Goal: Task Accomplishment & Management: Use online tool/utility

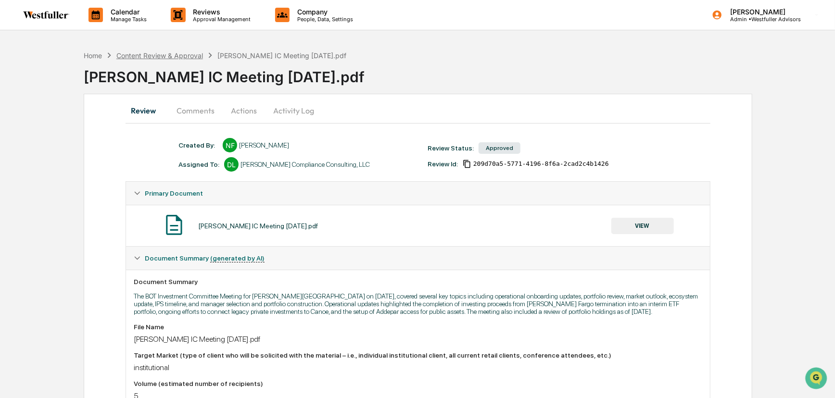
click at [140, 56] on div "Content Review & Approval" at bounding box center [159, 55] width 87 height 8
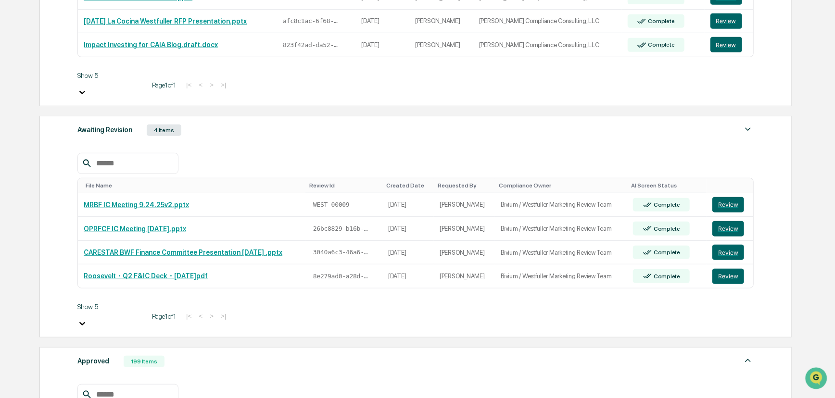
click at [108, 368] on body "Calendar Manage Tasks Reviews Approval Management Company People, Data, Setting…" at bounding box center [417, 311] width 835 height 1234
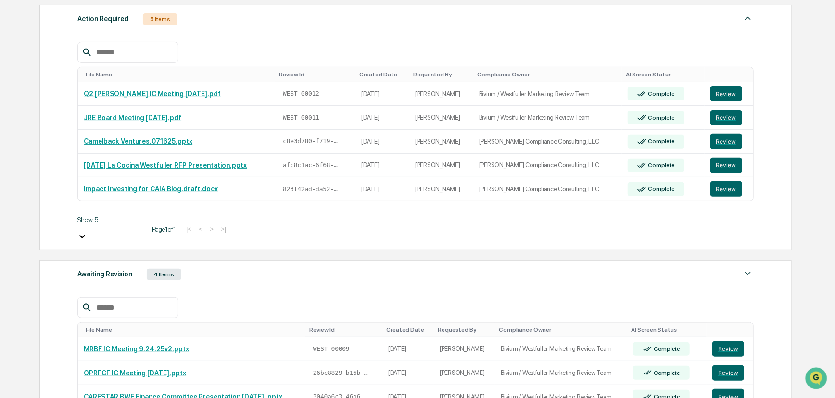
scroll to position [350, 0]
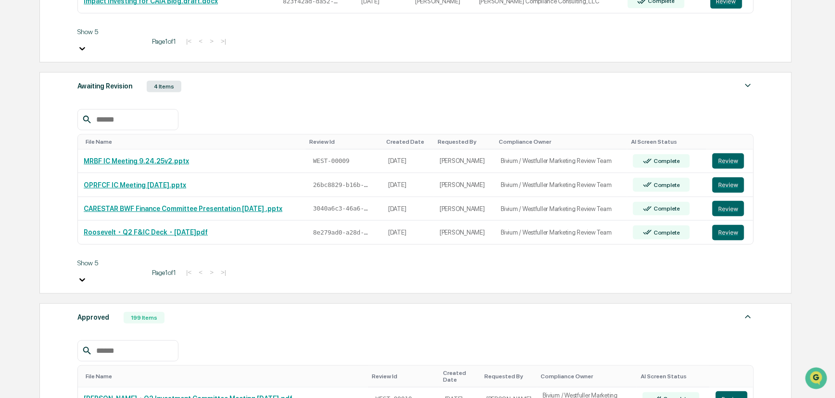
click at [116, 345] on input "text" at bounding box center [133, 351] width 82 height 13
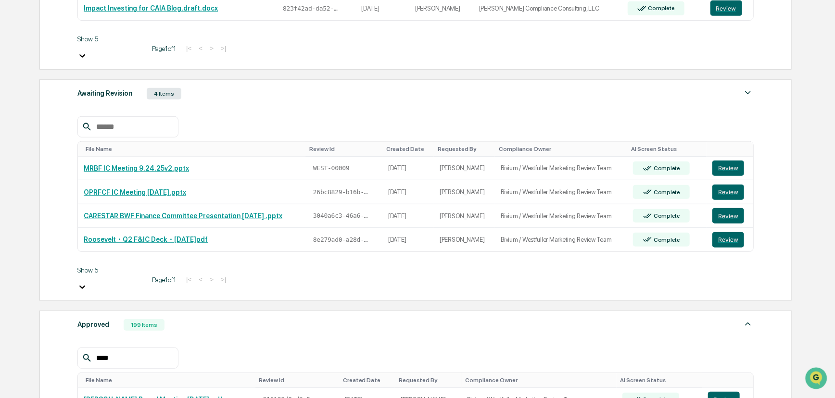
type input "****"
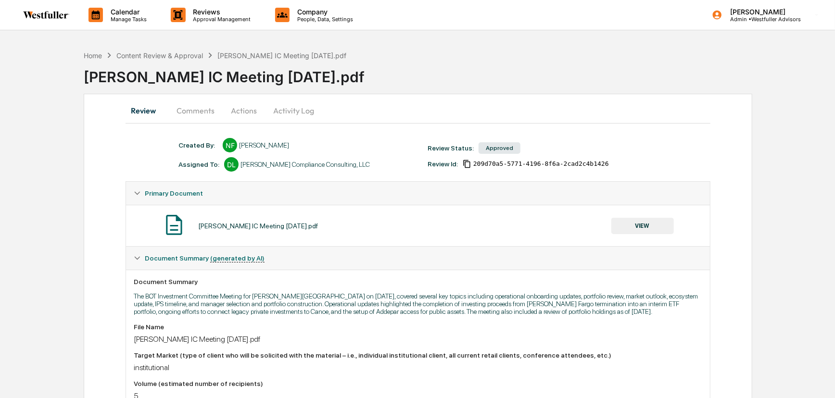
click at [645, 225] on button "VIEW" at bounding box center [642, 226] width 63 height 16
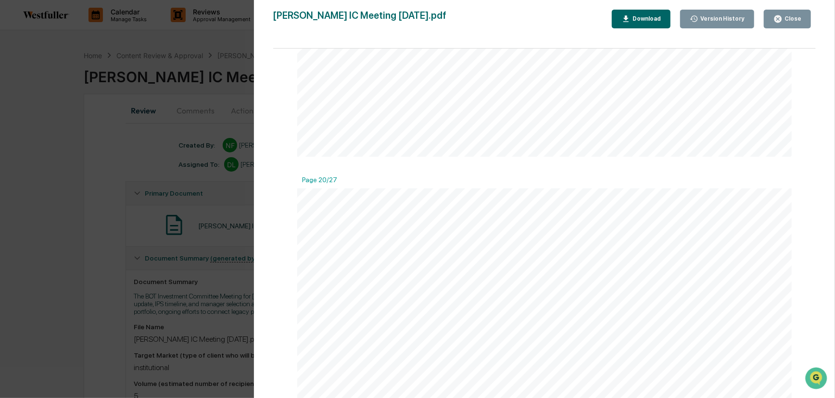
scroll to position [5815, 0]
click at [807, 16] on button "Close" at bounding box center [787, 19] width 47 height 19
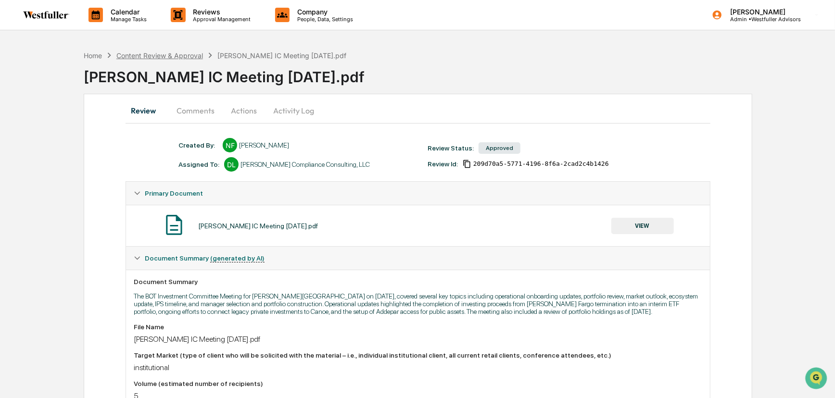
click at [189, 52] on div "Content Review & Approval" at bounding box center [159, 55] width 87 height 8
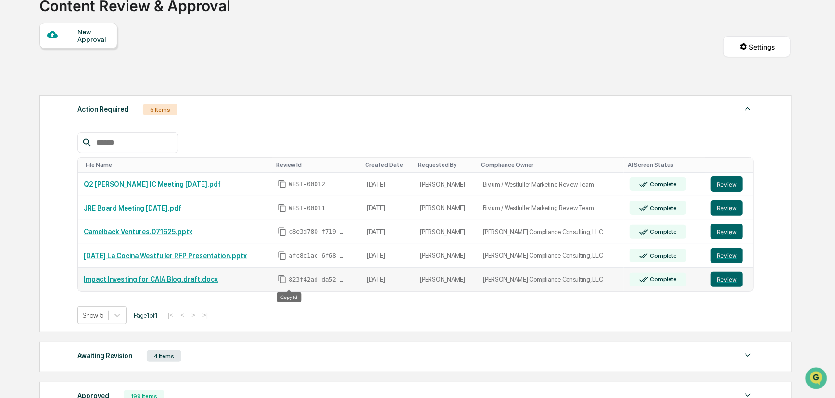
scroll to position [207, 0]
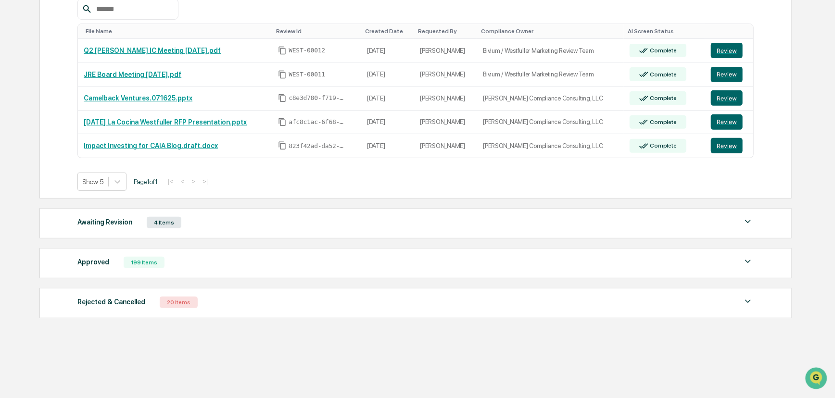
click at [140, 271] on div "Approved 199 Items File Name Review Id Created Date Requested By Compliance Own…" at bounding box center [415, 263] width 752 height 30
click at [162, 265] on div "Approved 199 Items" at bounding box center [415, 262] width 676 height 13
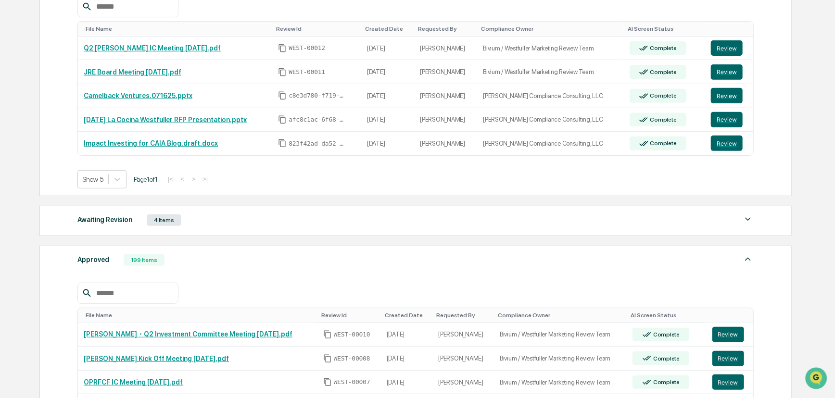
scroll to position [414, 0]
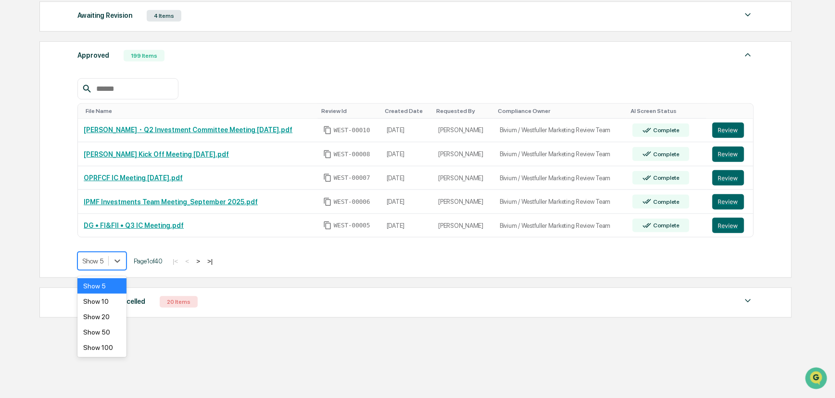
click at [107, 265] on div "Show 5" at bounding box center [93, 260] width 30 height 13
click at [103, 335] on div "Show 50" at bounding box center [101, 332] width 49 height 15
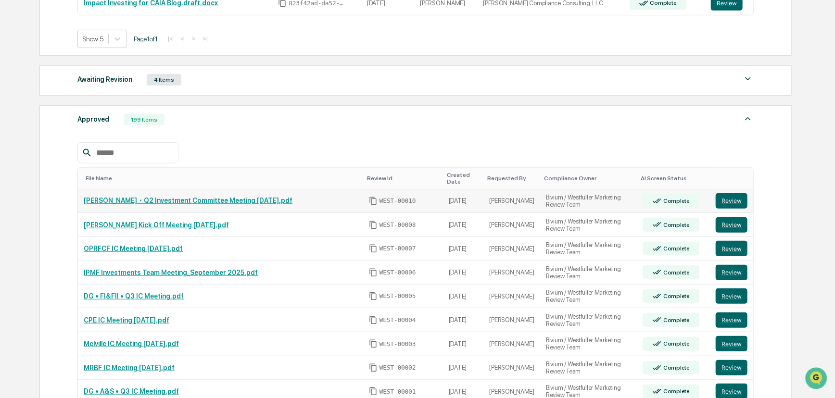
scroll to position [195, 0]
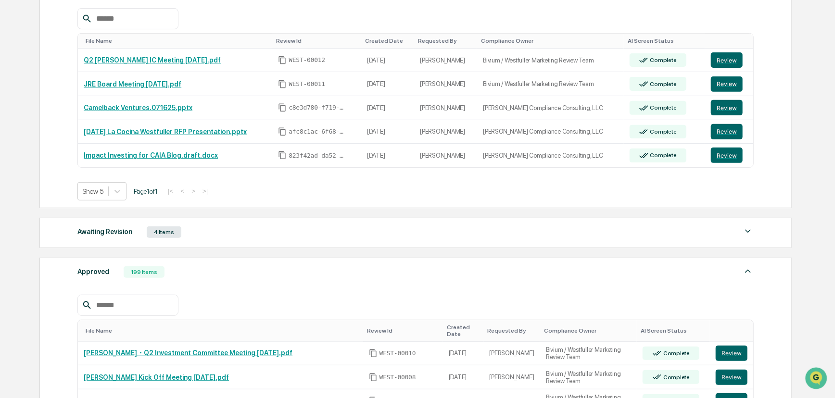
click at [103, 316] on div at bounding box center [127, 305] width 101 height 21
click at [105, 304] on input "text" at bounding box center [133, 305] width 82 height 13
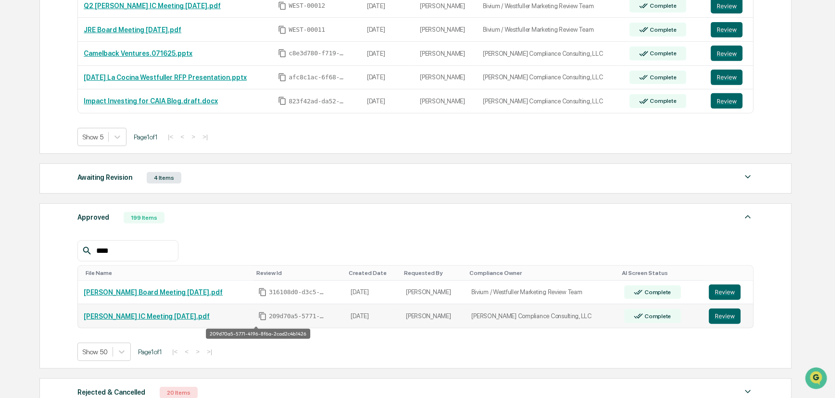
scroll to position [327, 0]
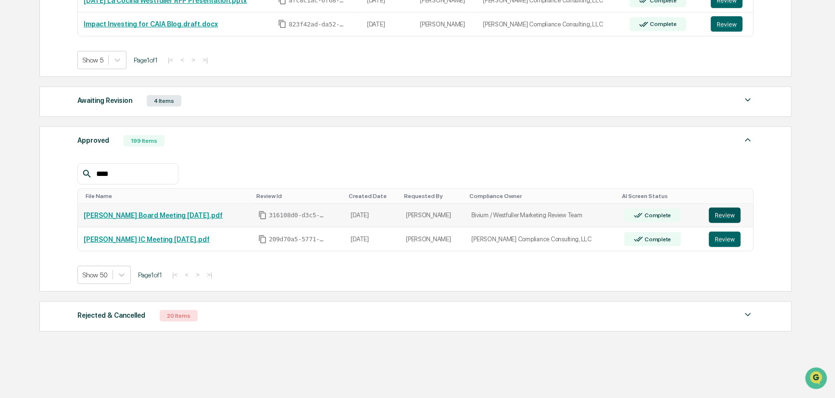
type input "****"
click at [727, 213] on button "Review" at bounding box center [725, 215] width 32 height 15
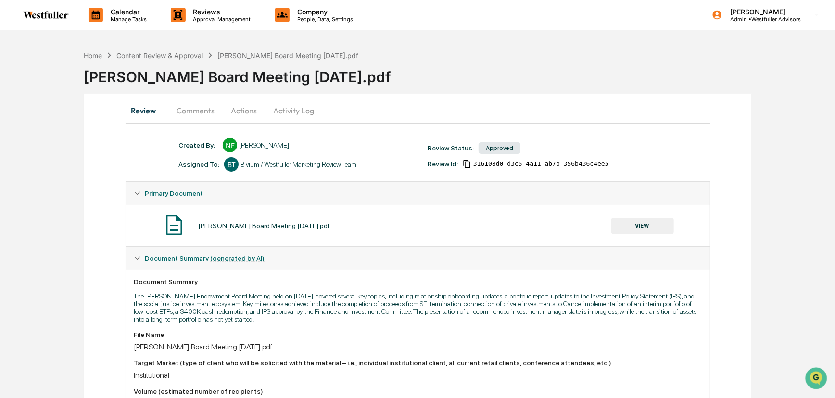
click at [624, 224] on button "VIEW" at bounding box center [642, 226] width 63 height 16
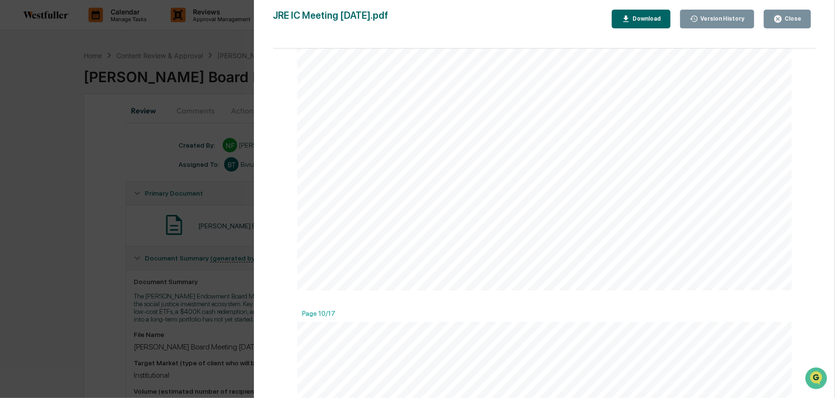
scroll to position [2842, 0]
click at [793, 20] on div "Close" at bounding box center [792, 18] width 19 height 7
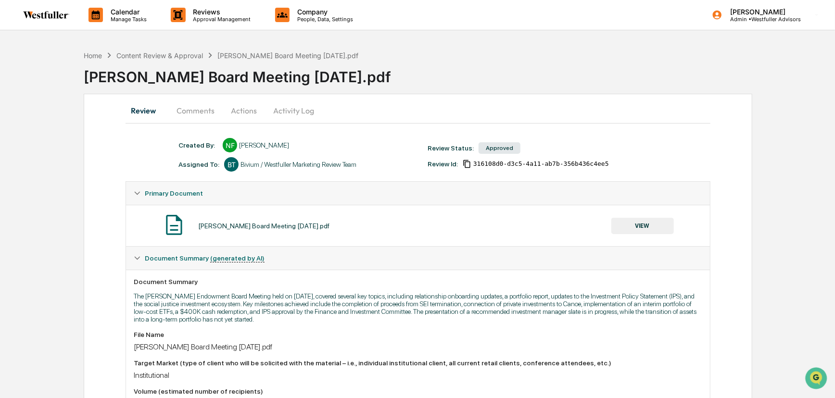
click at [197, 116] on button "Comments" at bounding box center [195, 110] width 53 height 23
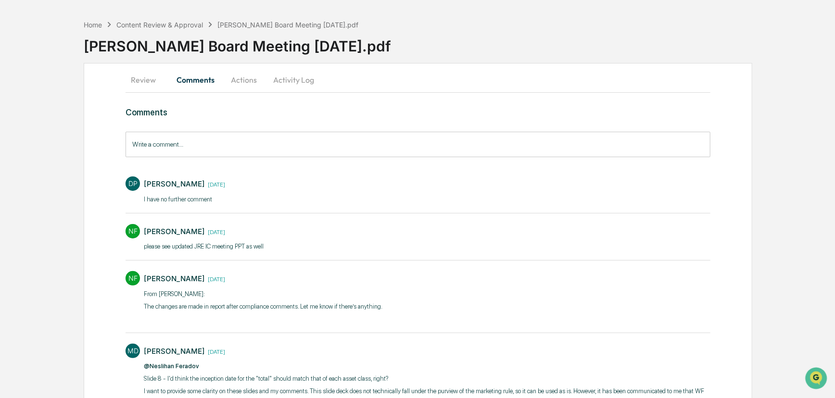
scroll to position [23, 0]
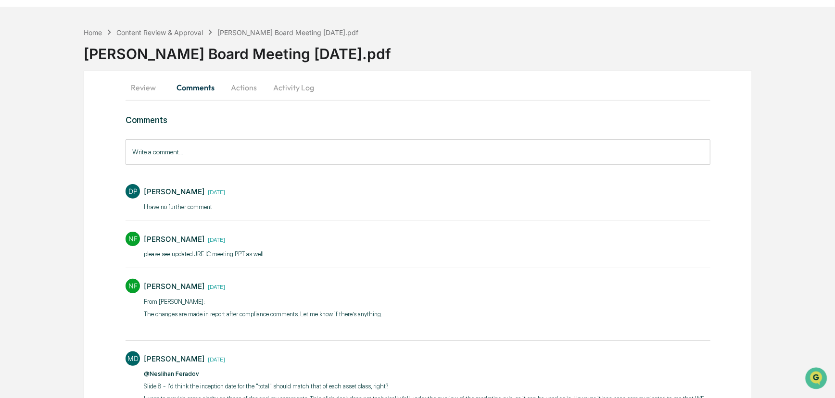
click at [145, 87] on button "Review" at bounding box center [147, 87] width 43 height 23
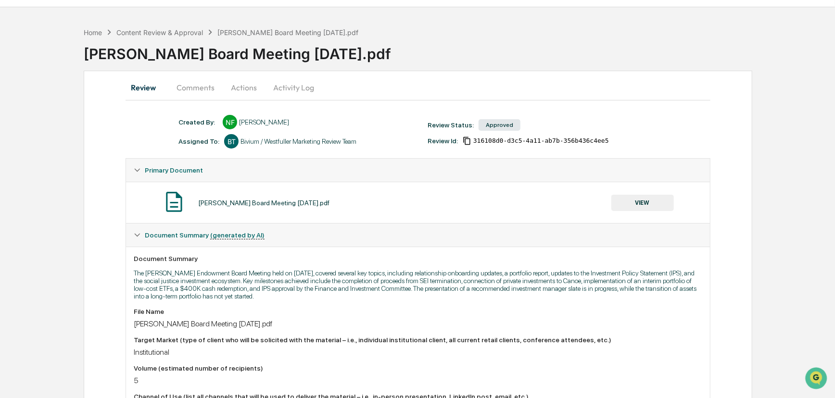
click at [614, 204] on button "VIEW" at bounding box center [642, 203] width 63 height 16
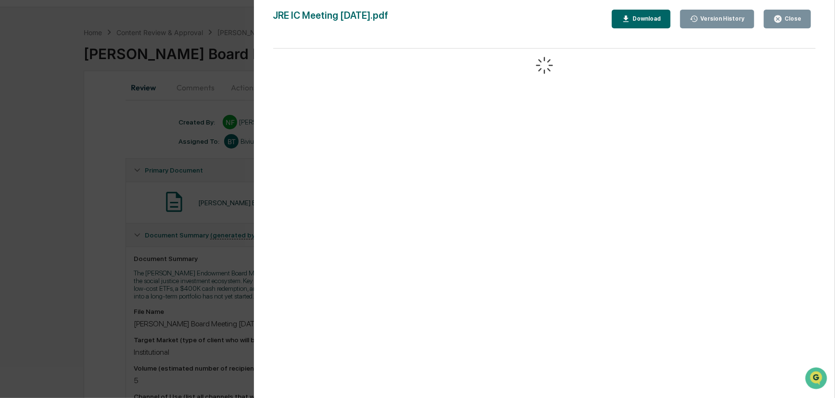
click at [721, 21] on div "Version History" at bounding box center [721, 18] width 46 height 7
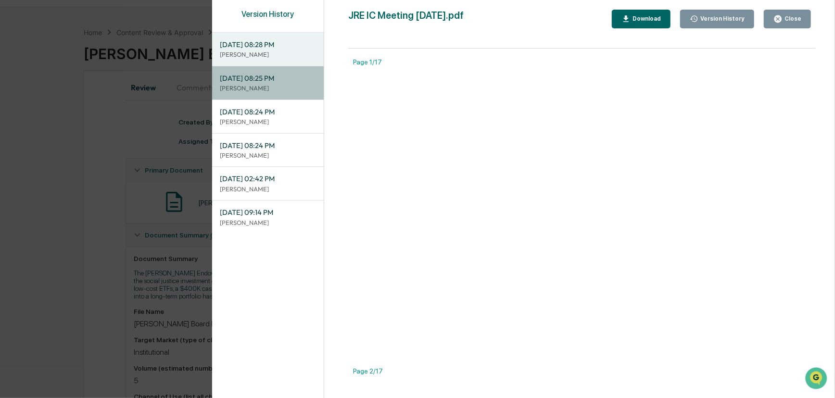
click at [269, 80] on span "[DATE] 08:25 PM" at bounding box center [268, 78] width 96 height 11
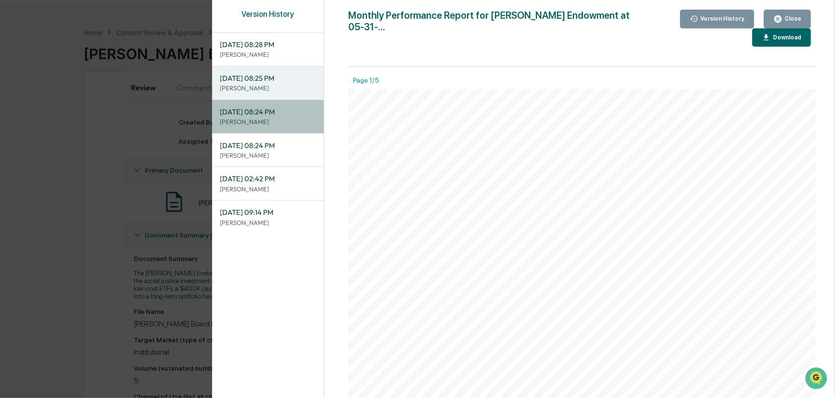
click at [278, 104] on div "[DATE] 08:24 PM [PERSON_NAME]" at bounding box center [268, 116] width 112 height 33
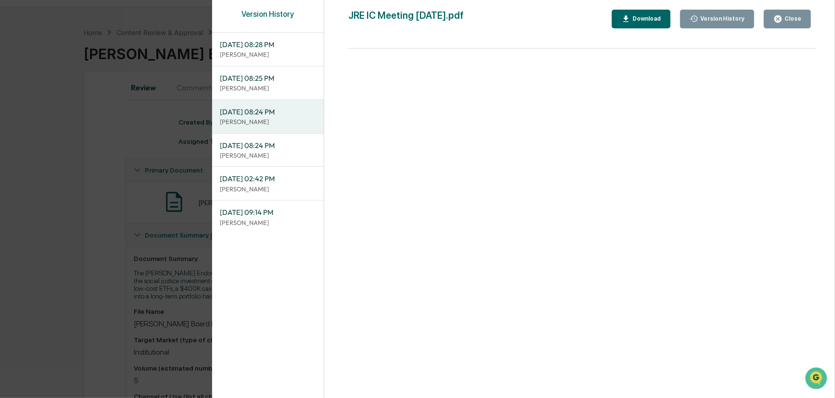
click at [280, 80] on span "[DATE] 08:25 PM" at bounding box center [268, 78] width 96 height 11
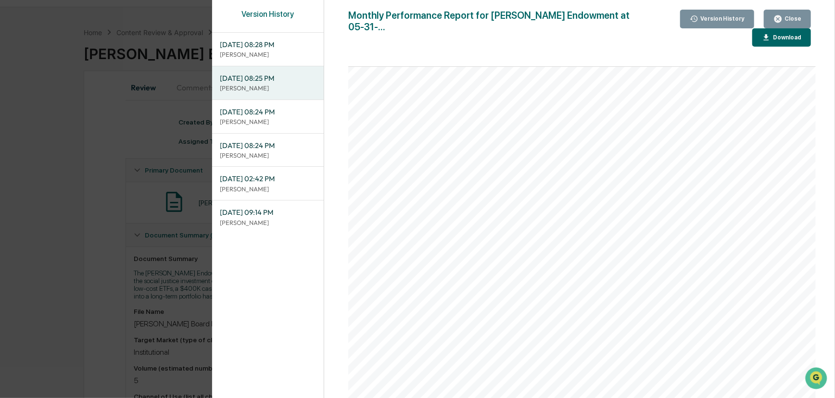
scroll to position [1734, 0]
click at [242, 123] on p "[PERSON_NAME]" at bounding box center [268, 121] width 96 height 9
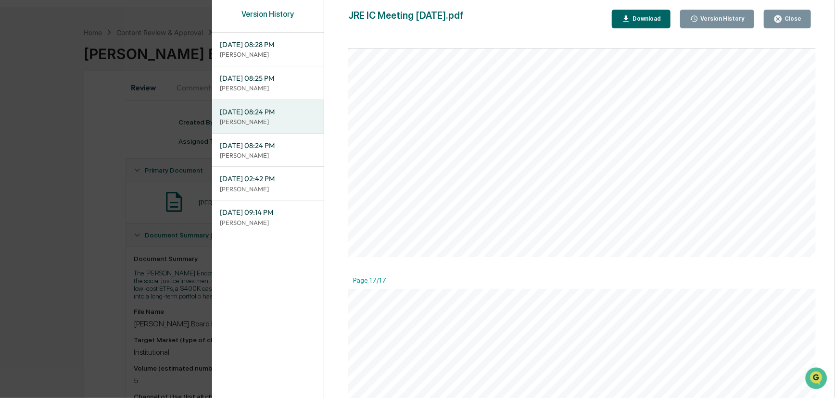
scroll to position [4920, 0]
click at [288, 148] on span "[DATE] 08:24 PM" at bounding box center [268, 145] width 96 height 11
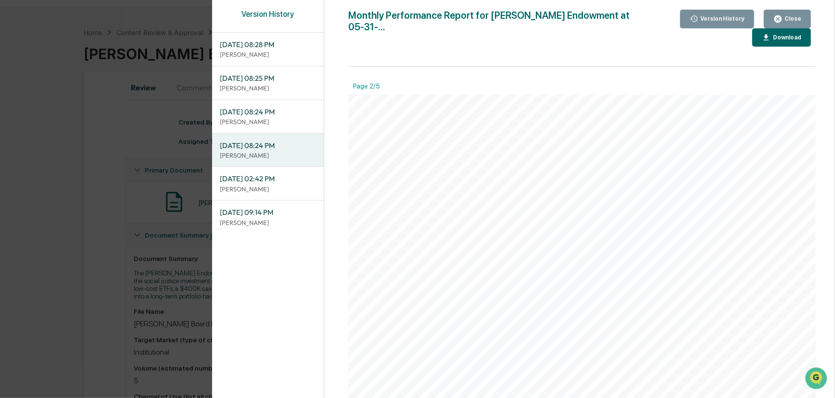
scroll to position [393, 0]
click at [241, 84] on p "[PERSON_NAME]" at bounding box center [268, 88] width 96 height 9
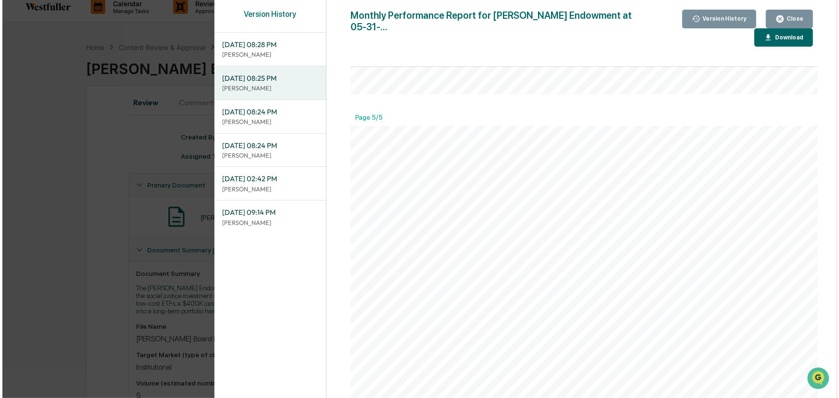
scroll to position [0, 0]
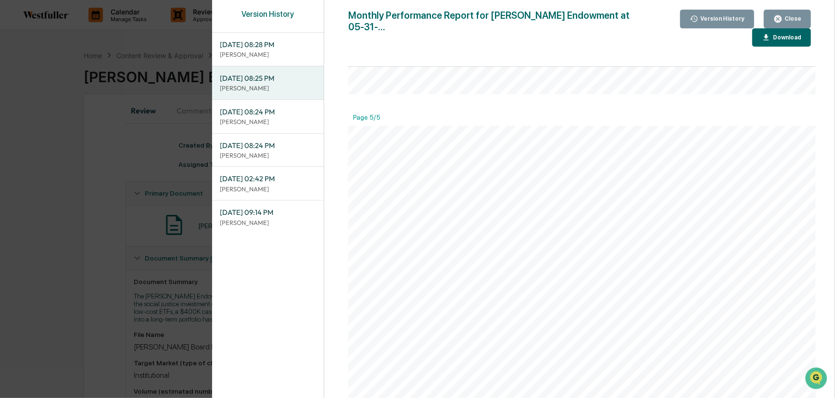
click at [78, 166] on div "Version History [DATE] 08:28 PM [PERSON_NAME] [DATE] 08:25 PM Neslihan Feradov …" at bounding box center [417, 199] width 835 height 398
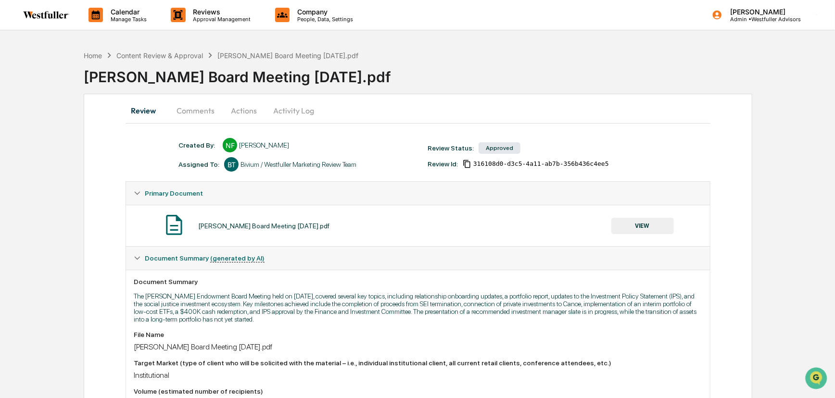
click at [175, 59] on div "Home Content Review & Approval [PERSON_NAME] Board Meeting [DATE].pdf" at bounding box center [221, 55] width 275 height 11
click at [176, 58] on div "Content Review & Approval" at bounding box center [159, 55] width 87 height 8
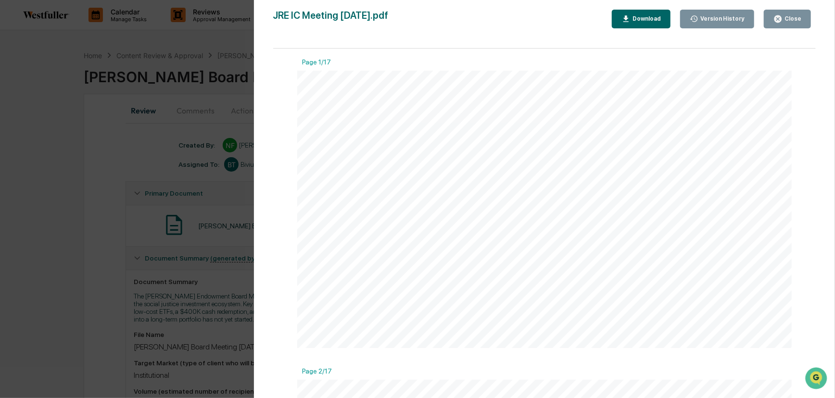
scroll to position [4110, 0]
click at [134, 127] on div "Version History 06/09/2025, 08:28 PM Neslihan Feradov 06/09/2025, 08:25 PM Nesl…" at bounding box center [417, 199] width 835 height 398
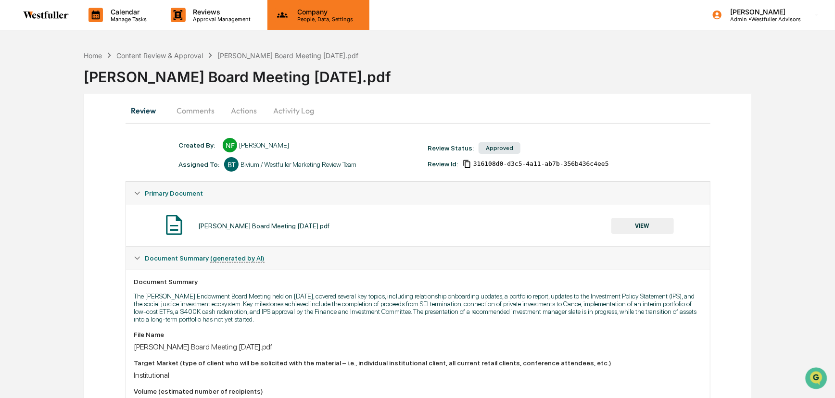
click at [341, 26] on div "Company People, Data, Settings" at bounding box center [318, 15] width 102 height 30
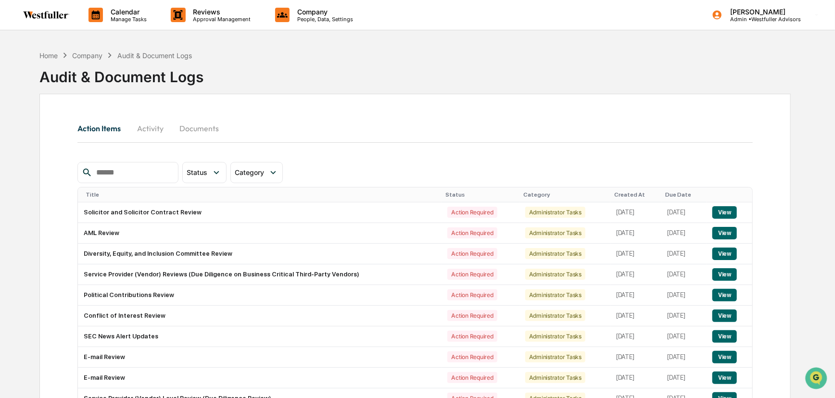
click at [155, 130] on button "Activity" at bounding box center [149, 128] width 43 height 23
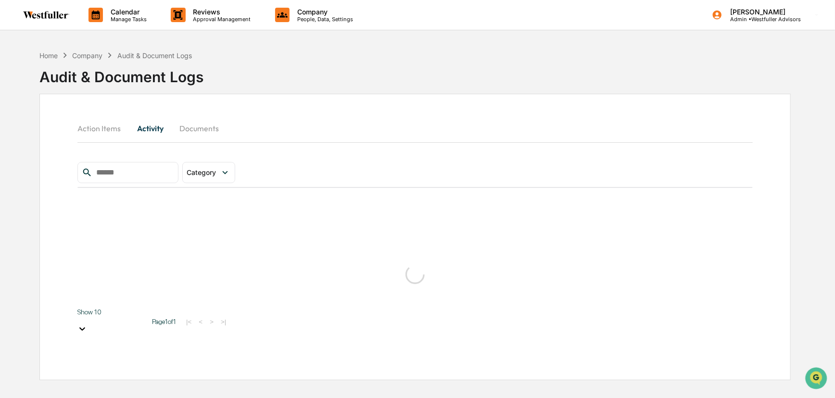
click at [141, 167] on input "text" at bounding box center [133, 172] width 82 height 13
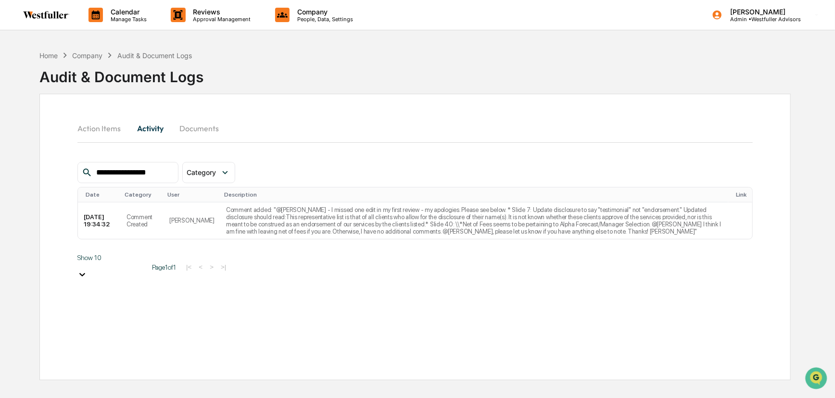
click at [144, 173] on input "**********" at bounding box center [133, 172] width 82 height 13
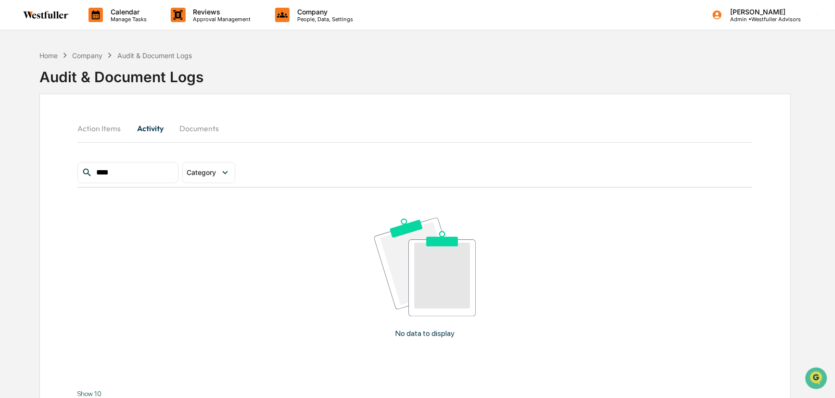
click at [174, 168] on input "****" at bounding box center [133, 172] width 82 height 13
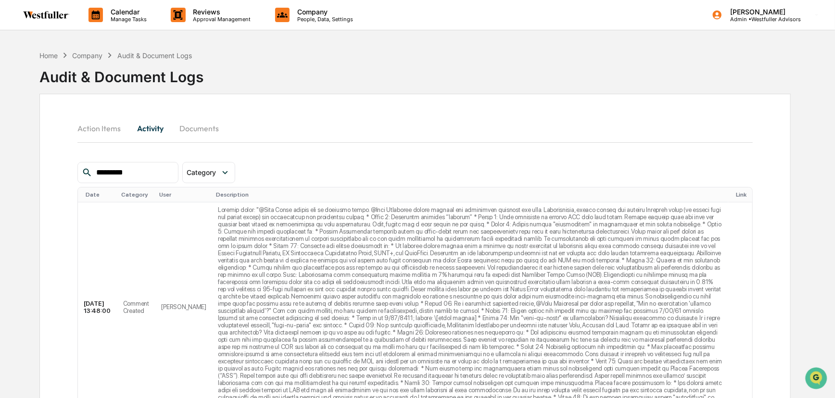
type input "*********"
click at [688, 71] on div "Home Company Audit & Document Logs Audit & Document Logs" at bounding box center [414, 70] width 751 height 48
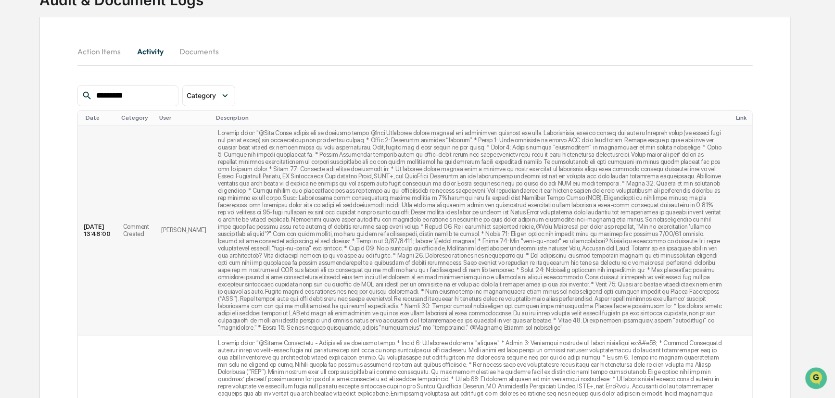
scroll to position [87, 0]
